Goal: Task Accomplishment & Management: Manage account settings

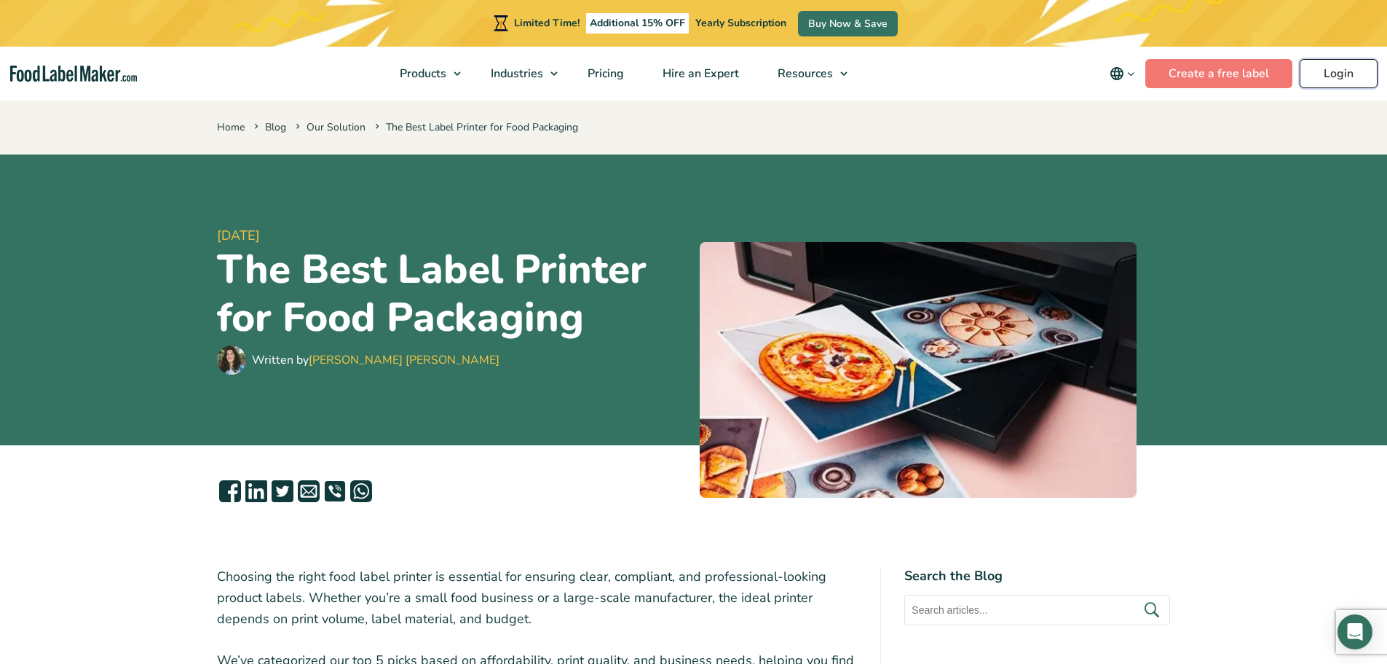
click at [1342, 72] on link "Login" at bounding box center [1339, 73] width 78 height 29
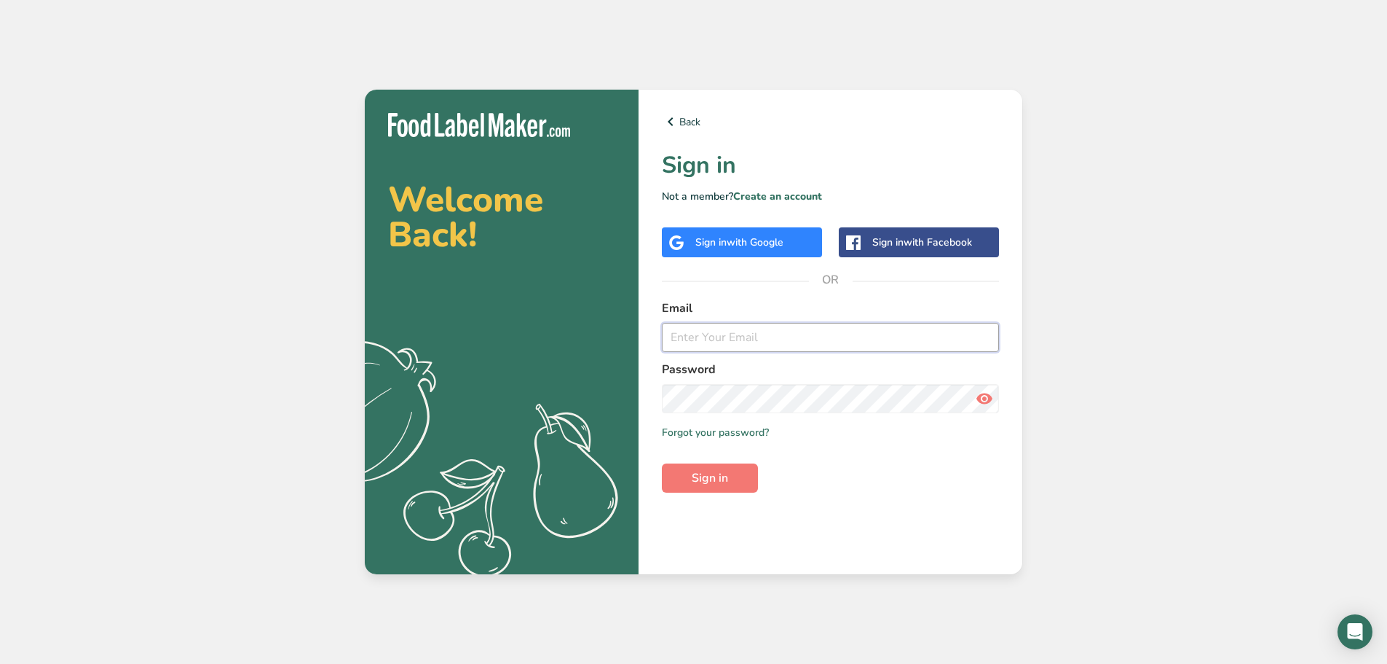
click at [764, 333] on input "email" at bounding box center [830, 337] width 337 height 29
click at [771, 346] on input "email" at bounding box center [830, 337] width 337 height 29
type input "[EMAIL_ADDRESS][DOMAIN_NAME]"
click at [662, 463] on button "Sign in" at bounding box center [710, 477] width 96 height 29
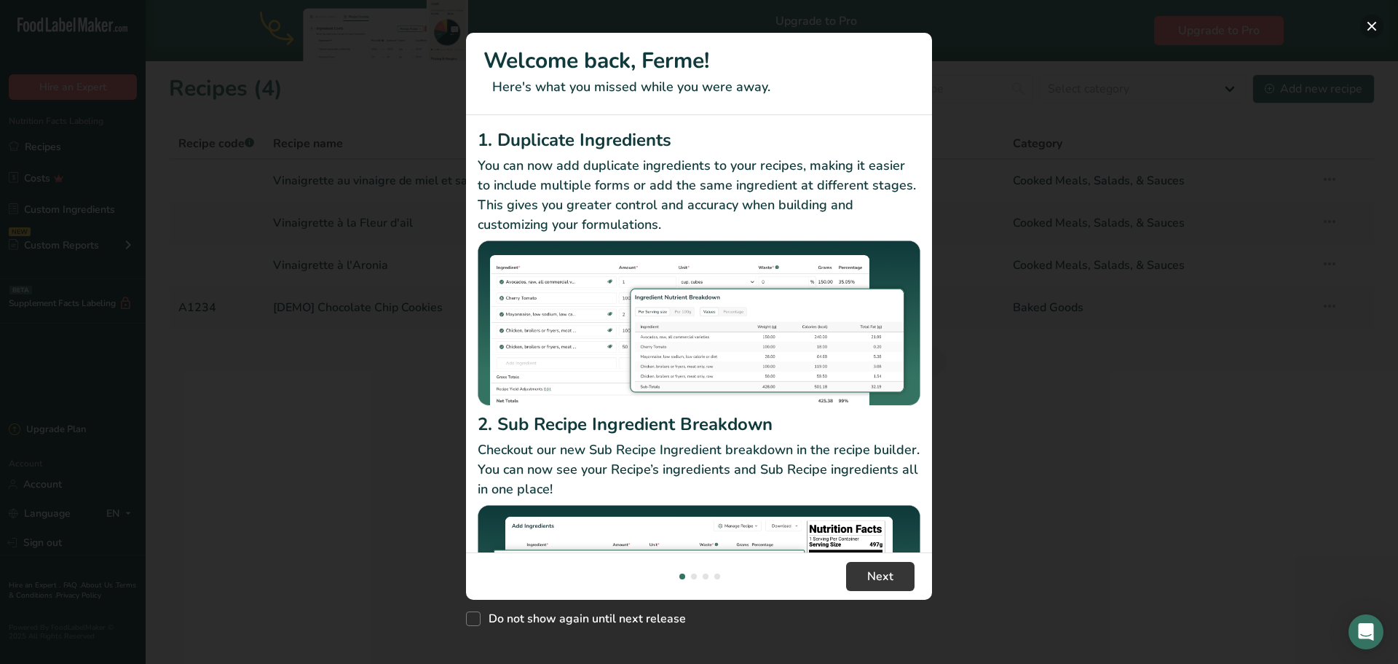
click at [1370, 29] on button "New Features" at bounding box center [1372, 26] width 23 height 23
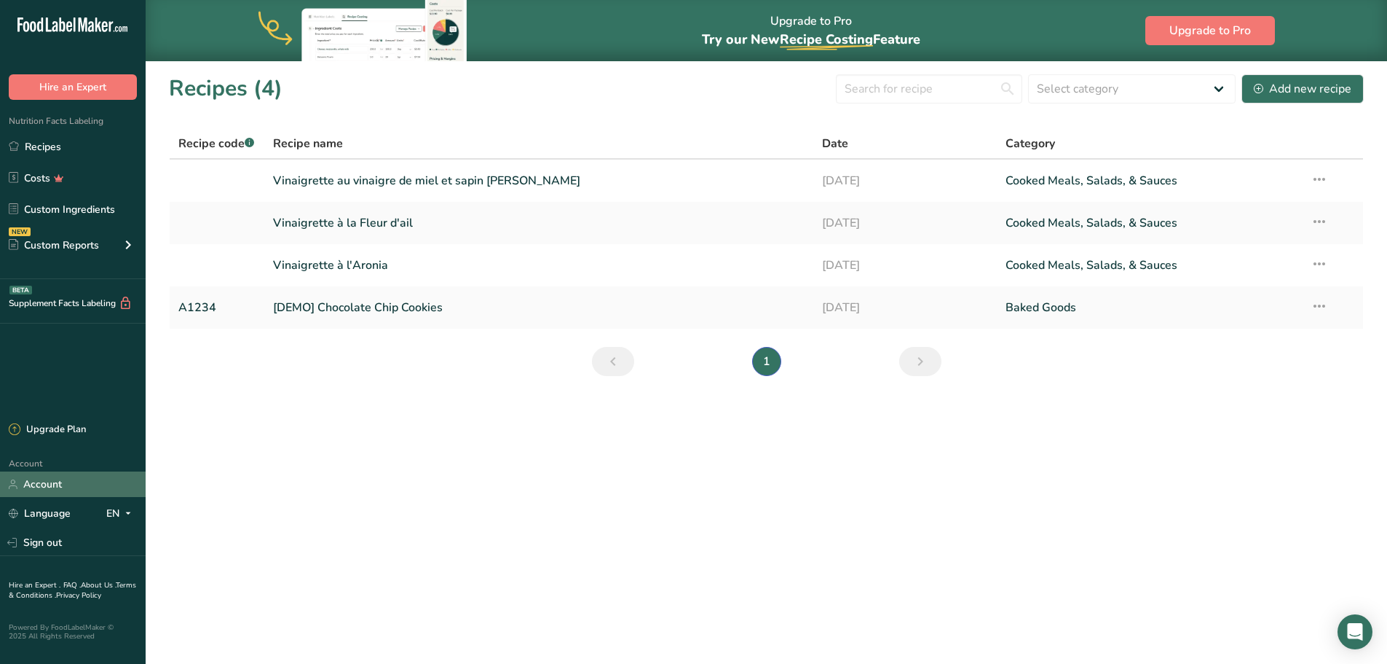
click at [58, 480] on link "Account" at bounding box center [73, 483] width 146 height 25
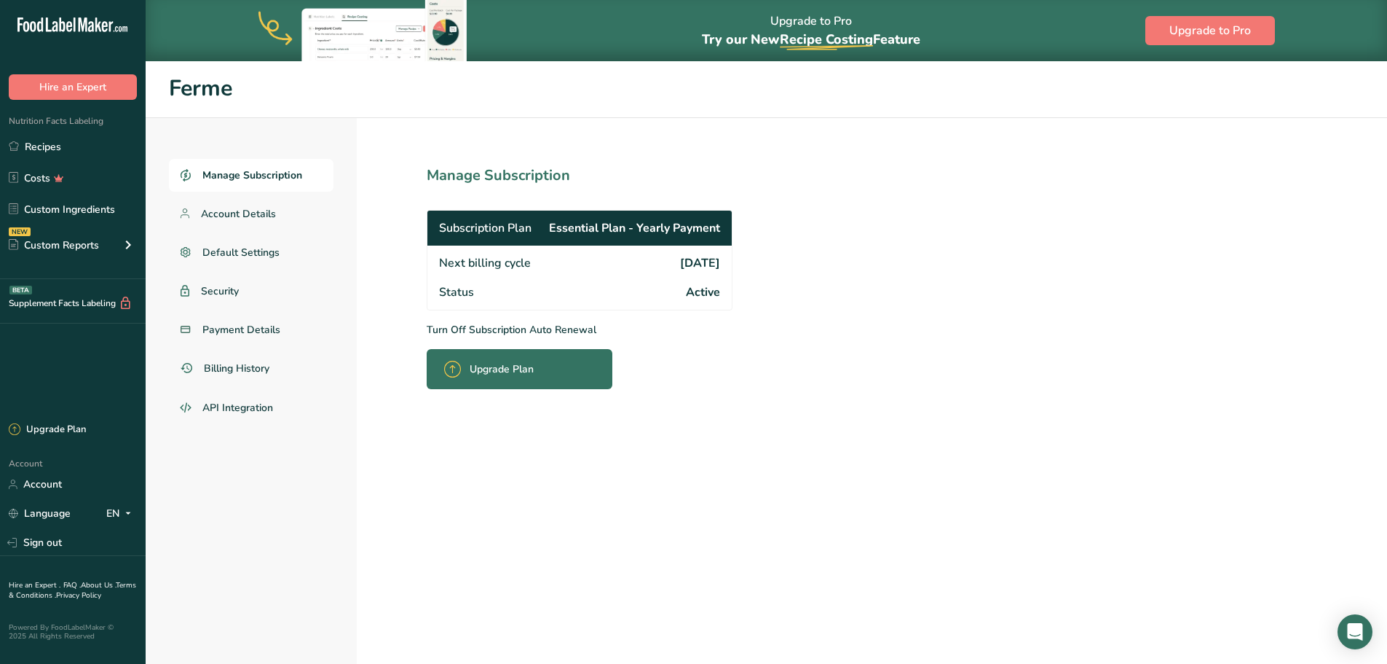
click at [491, 331] on p "Turn Off Subscription Auto Renewal" at bounding box center [612, 329] width 370 height 15
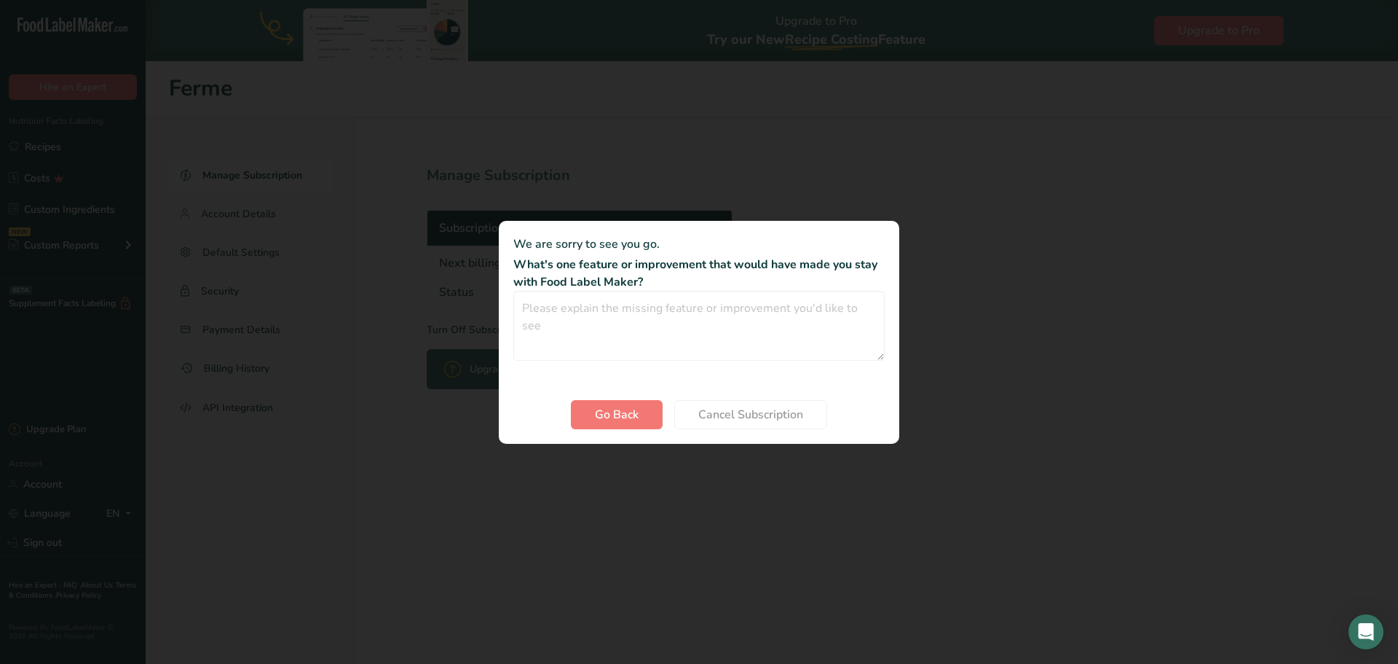
click at [589, 468] on div "Cancel subscription modal" at bounding box center [699, 332] width 1398 height 664
click at [616, 412] on span "Go Back" at bounding box center [617, 414] width 44 height 17
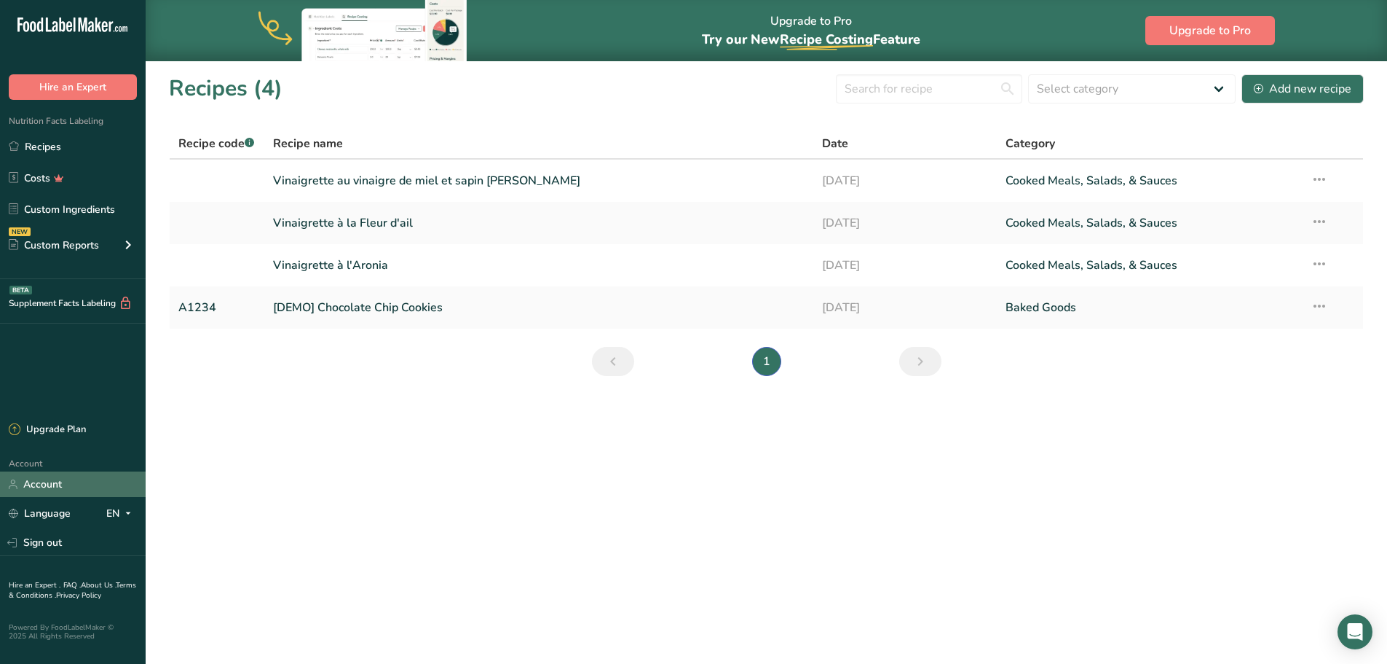
click at [69, 479] on link "Account" at bounding box center [73, 483] width 146 height 25
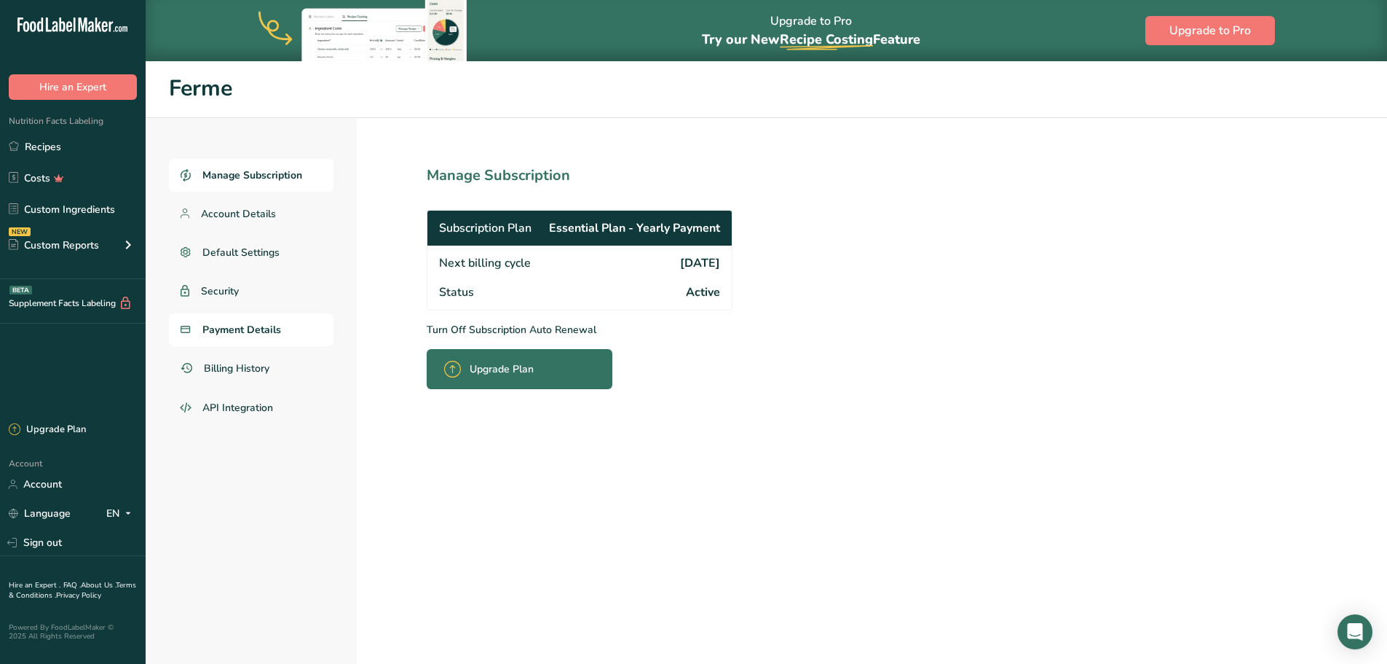
click at [288, 337] on link "Payment Details" at bounding box center [251, 329] width 165 height 33
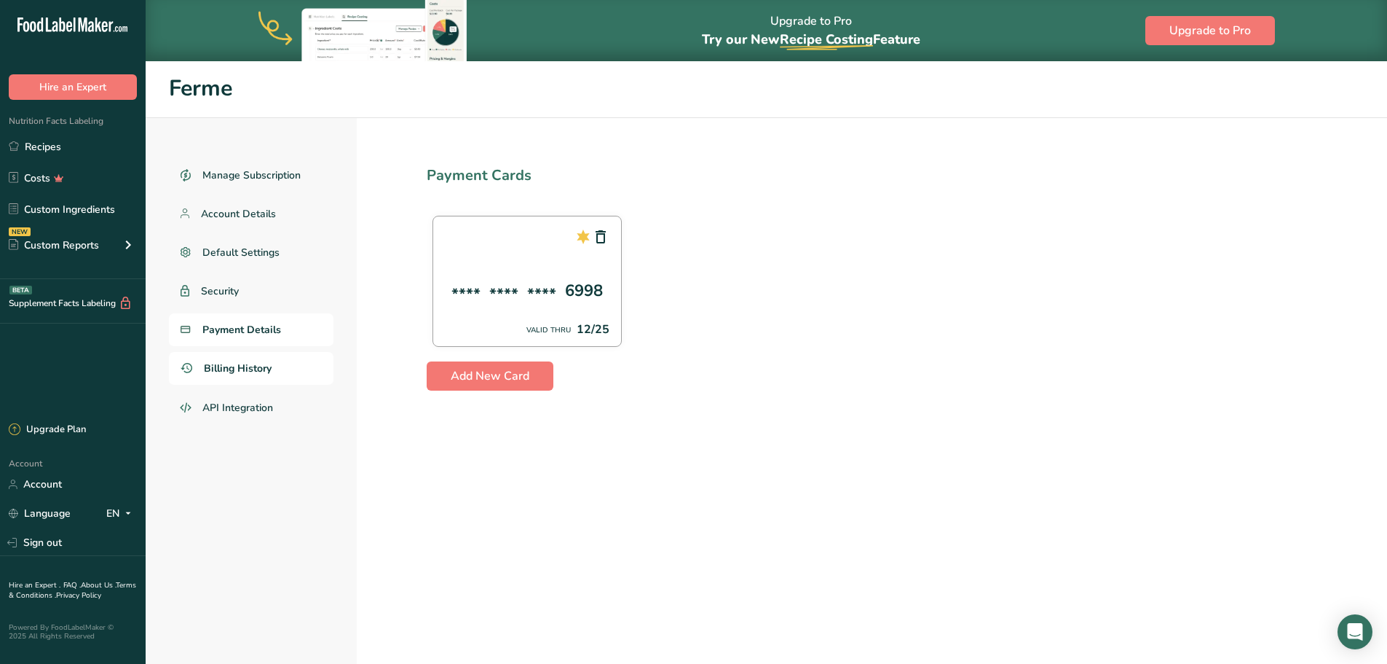
click at [249, 369] on span "Billing History" at bounding box center [238, 368] width 68 height 15
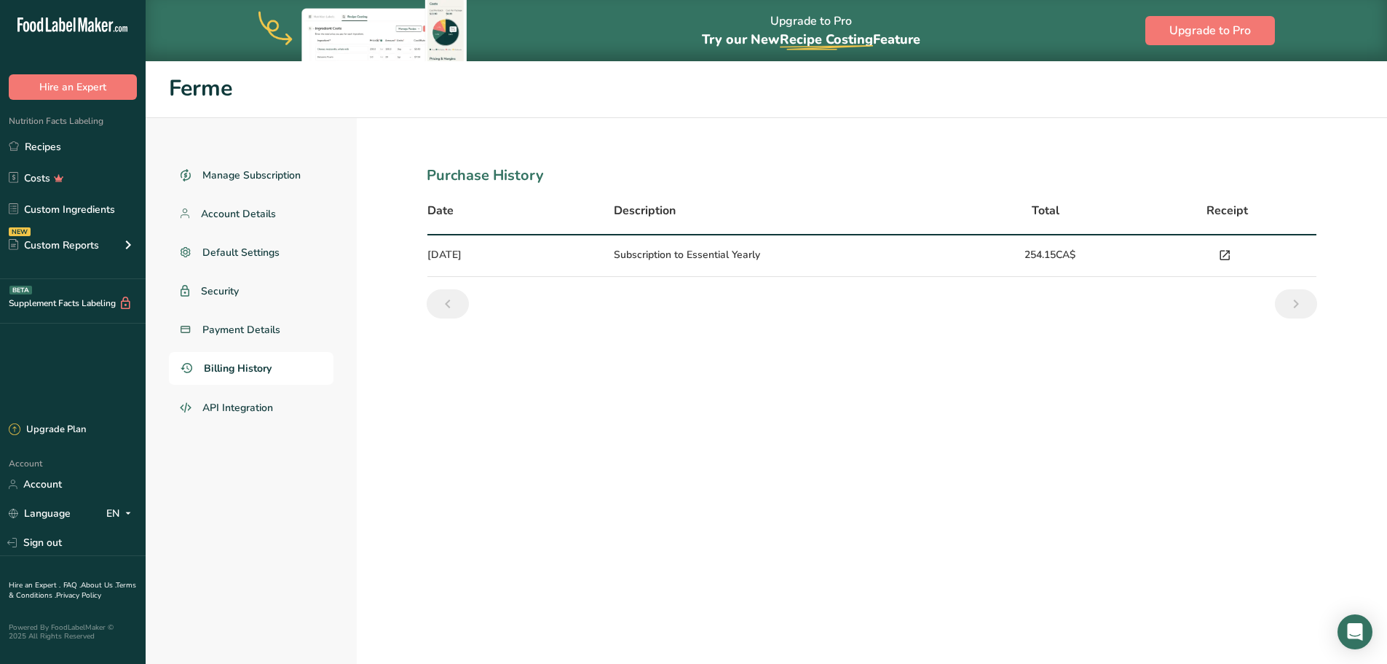
click at [1225, 253] on icon at bounding box center [1224, 255] width 13 height 20
